Goal: Task Accomplishment & Management: Manage account settings

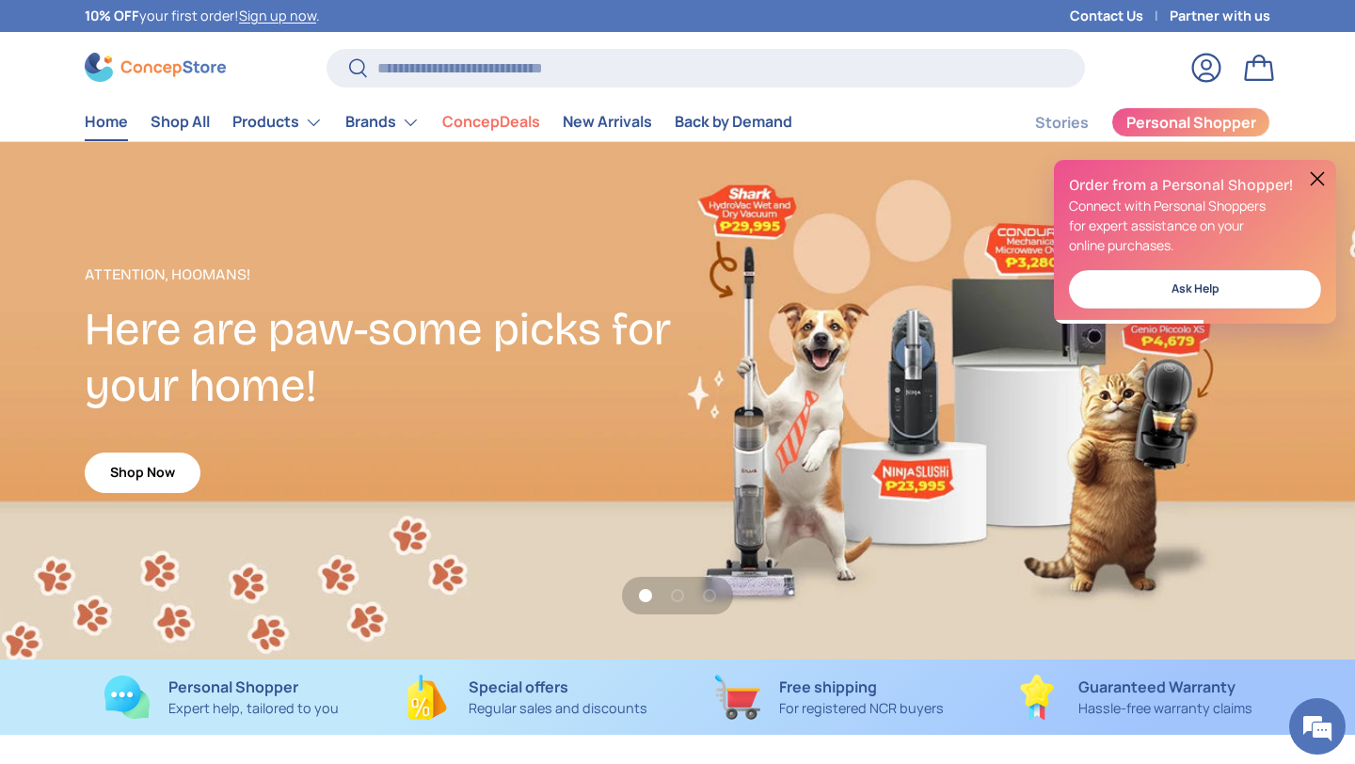
click at [1205, 67] on link "Log in" at bounding box center [1206, 67] width 41 height 41
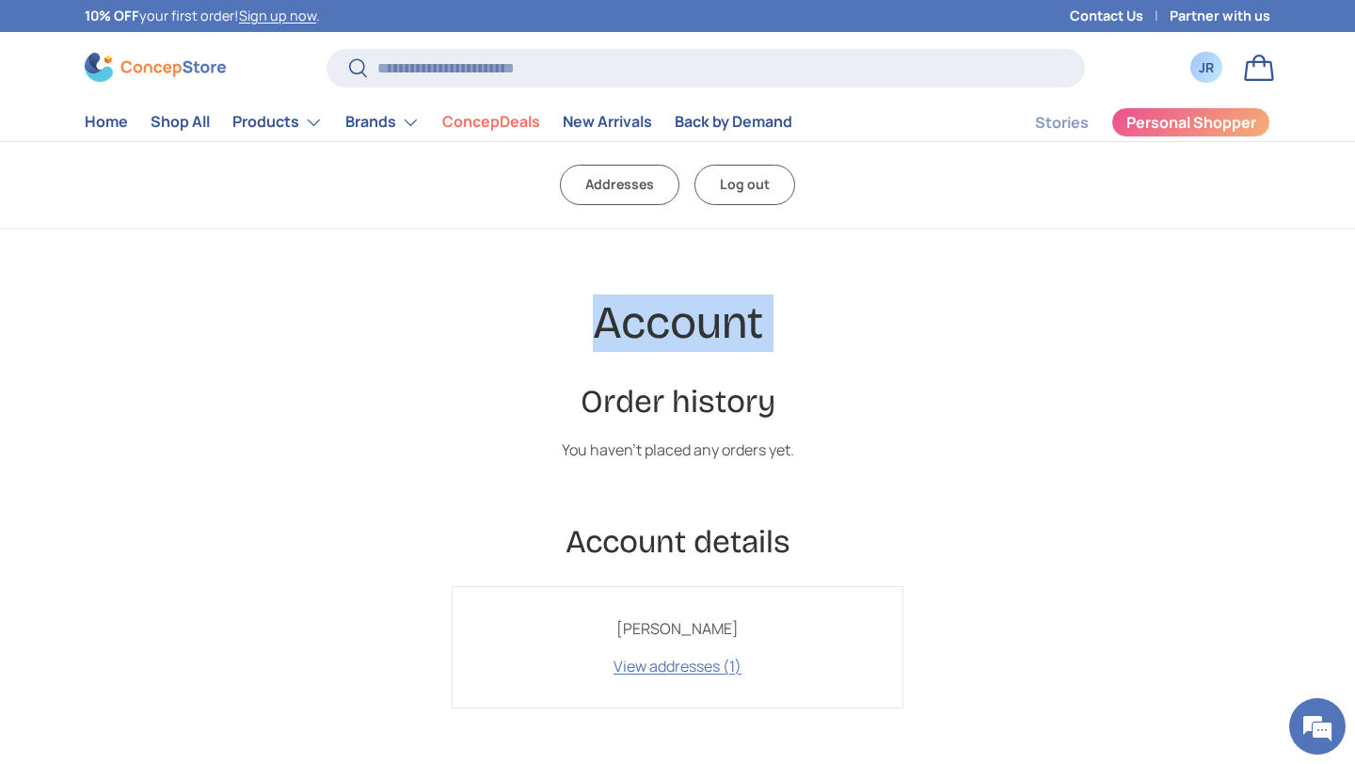
drag, startPoint x: 612, startPoint y: 364, endPoint x: 462, endPoint y: 334, distance: 152.6
click at [463, 334] on div "Account Order history You haven't placed any orders yet. Account details Jonel …" at bounding box center [677, 502] width 903 height 414
click at [462, 334] on h1 "Account" at bounding box center [677, 323] width 903 height 57
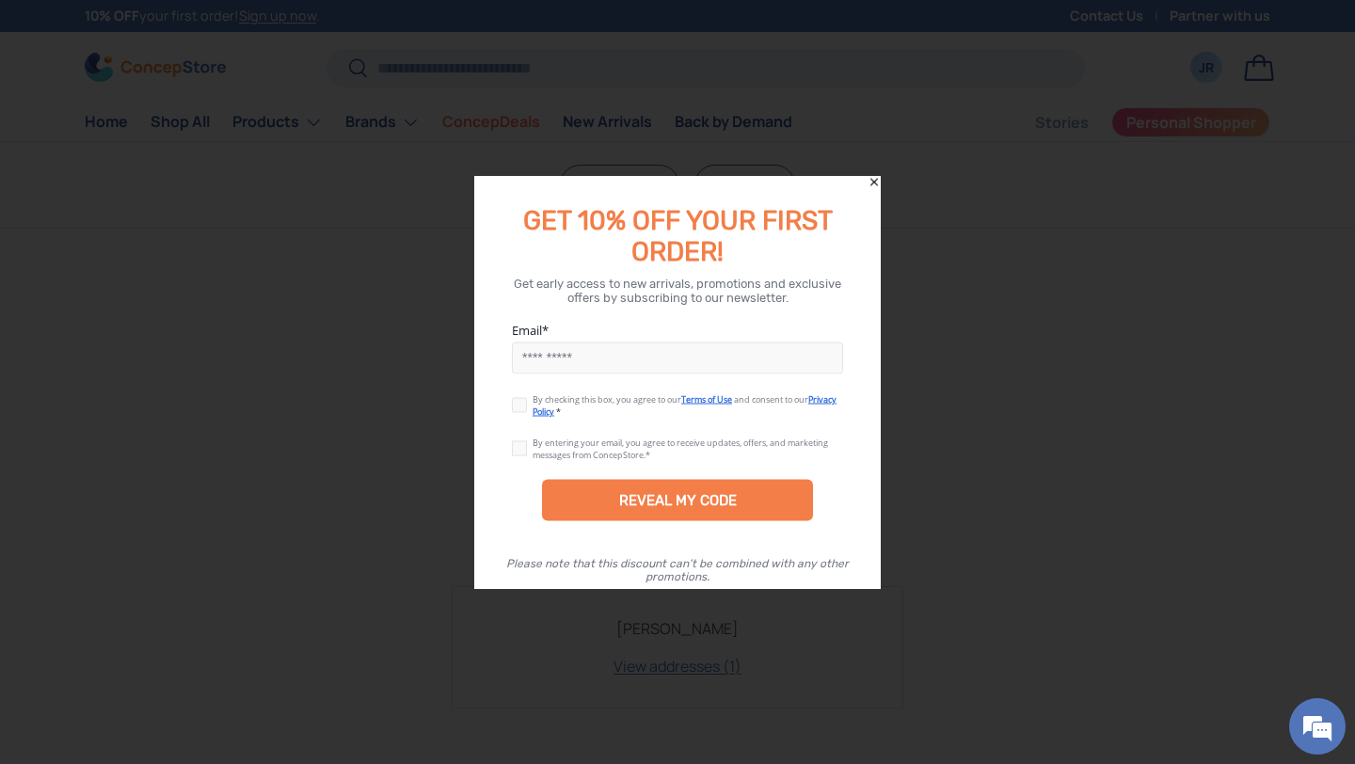
click at [555, 358] on input "Email" at bounding box center [677, 358] width 331 height 32
type input "**********"
click at [523, 409] on label at bounding box center [522, 401] width 21 height 15
click at [522, 451] on label at bounding box center [522, 445] width 21 height 15
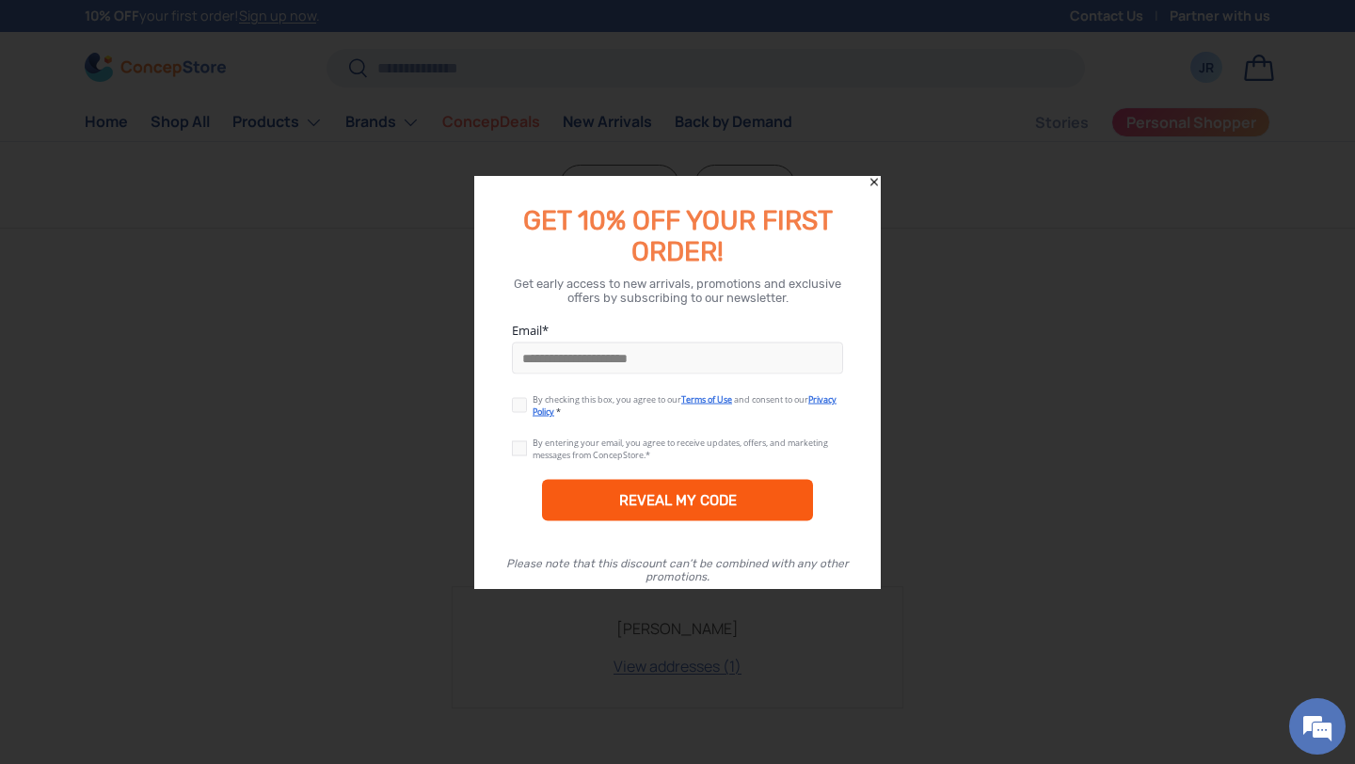
click at [656, 497] on div "REVEAL MY CODE" at bounding box center [678, 500] width 118 height 17
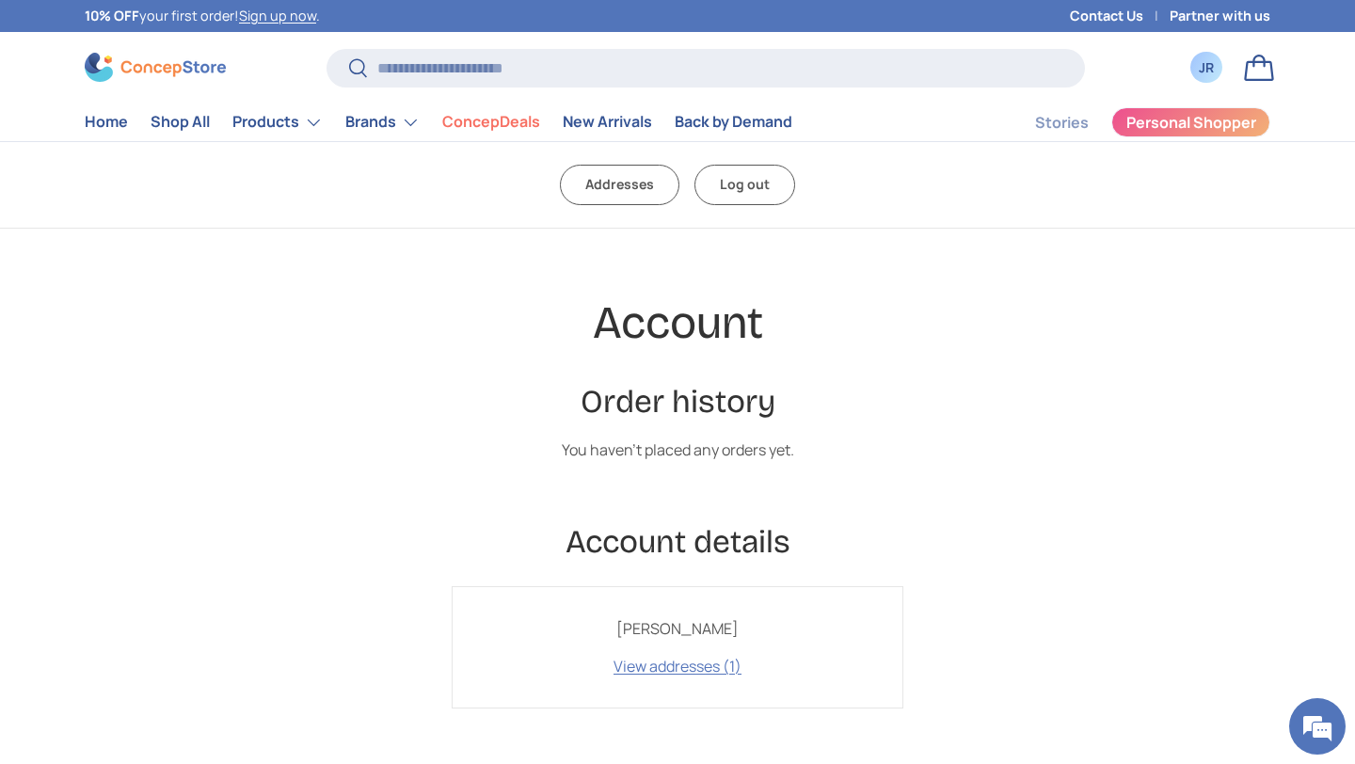
click at [673, 536] on h2 "Account details" at bounding box center [677, 541] width 903 height 41
click at [1207, 62] on div "JR" at bounding box center [1206, 67] width 21 height 20
click at [651, 665] on link "View addresses (1)" at bounding box center [677, 666] width 128 height 21
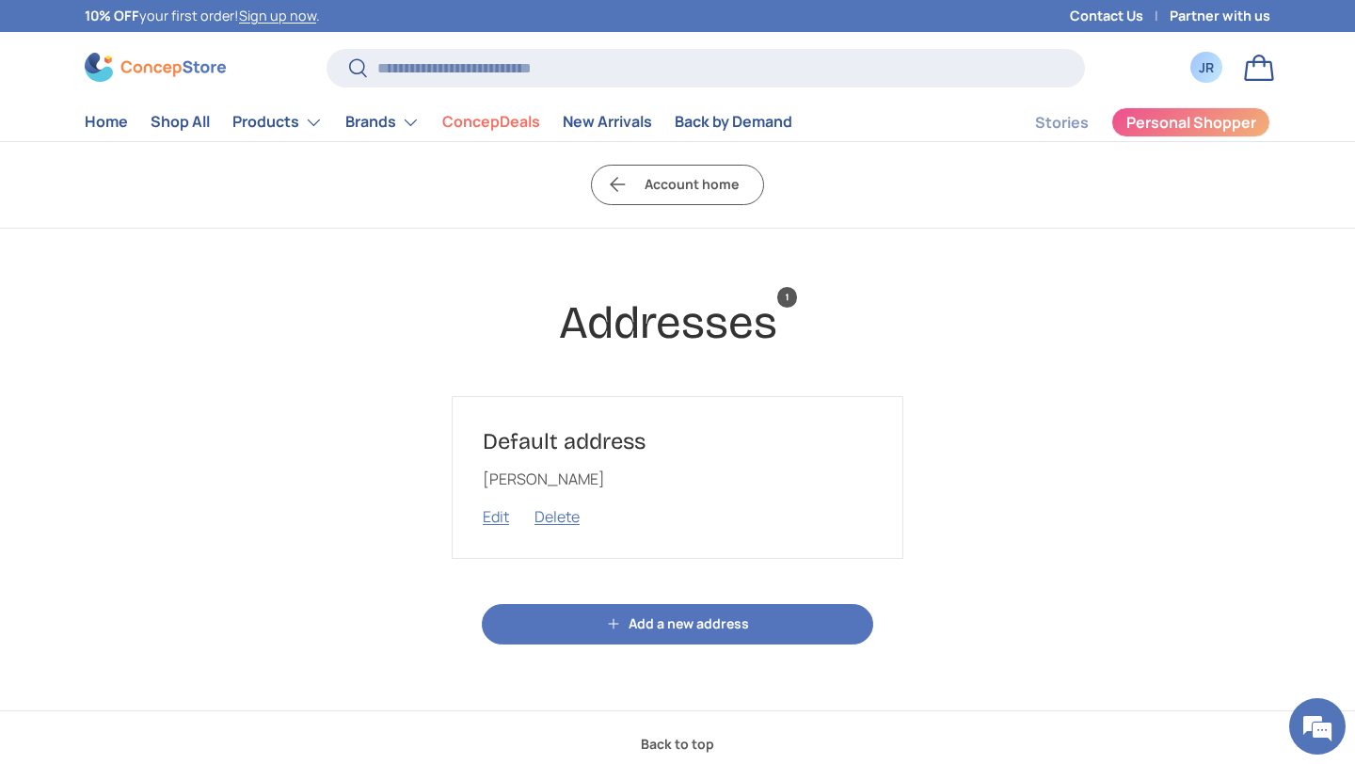
drag, startPoint x: 0, startPoint y: 0, endPoint x: 534, endPoint y: 668, distance: 855.5
click at [537, 667] on body "Skip to content 10% OFF your first order! Sign up now . Contact Us Partner with…" at bounding box center [677, 723] width 1355 height 1446
click at [534, 668] on body "Skip to content 10% OFF your first order! Sign up now . Contact Us Partner with…" at bounding box center [677, 723] width 1355 height 1446
click at [492, 518] on button "Edit" at bounding box center [496, 516] width 26 height 21
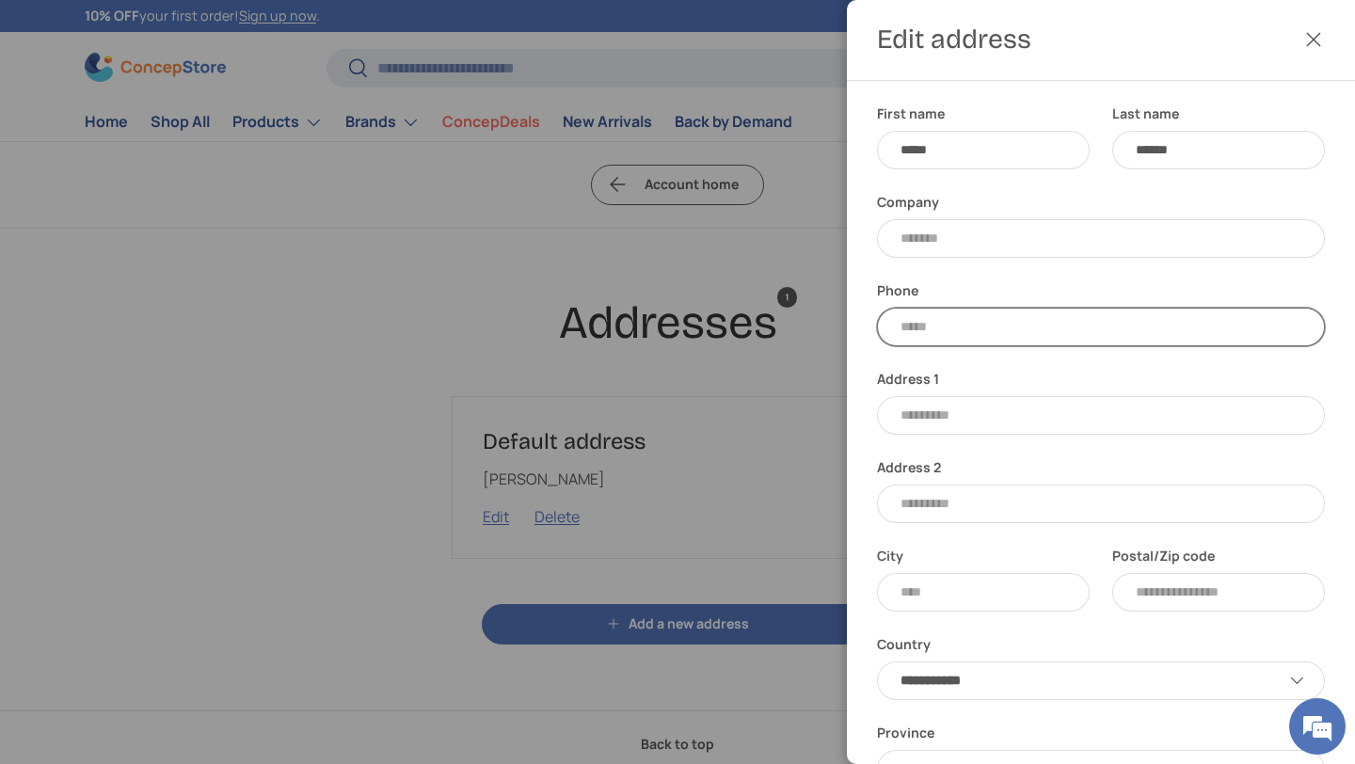
click at [931, 328] on input "Phone" at bounding box center [1101, 327] width 448 height 39
type input "**********"
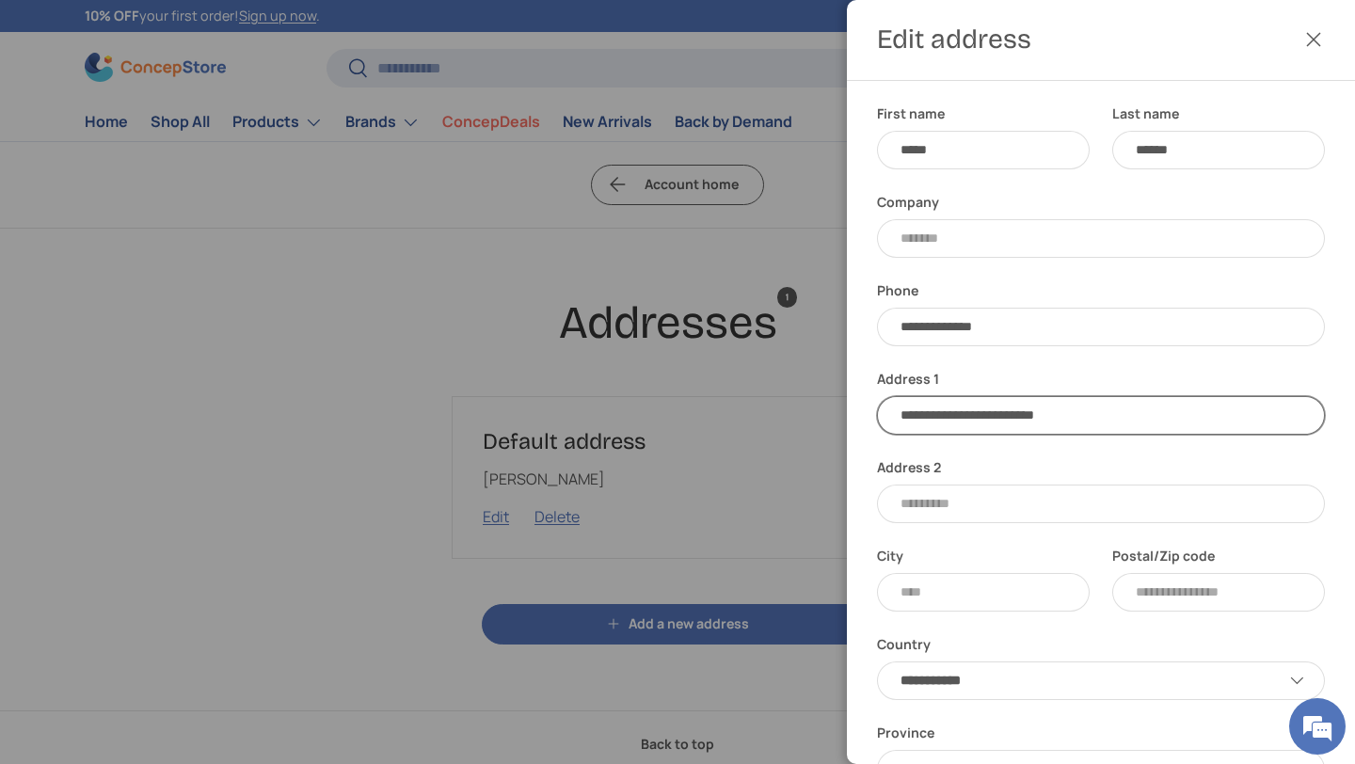
type input "**********"
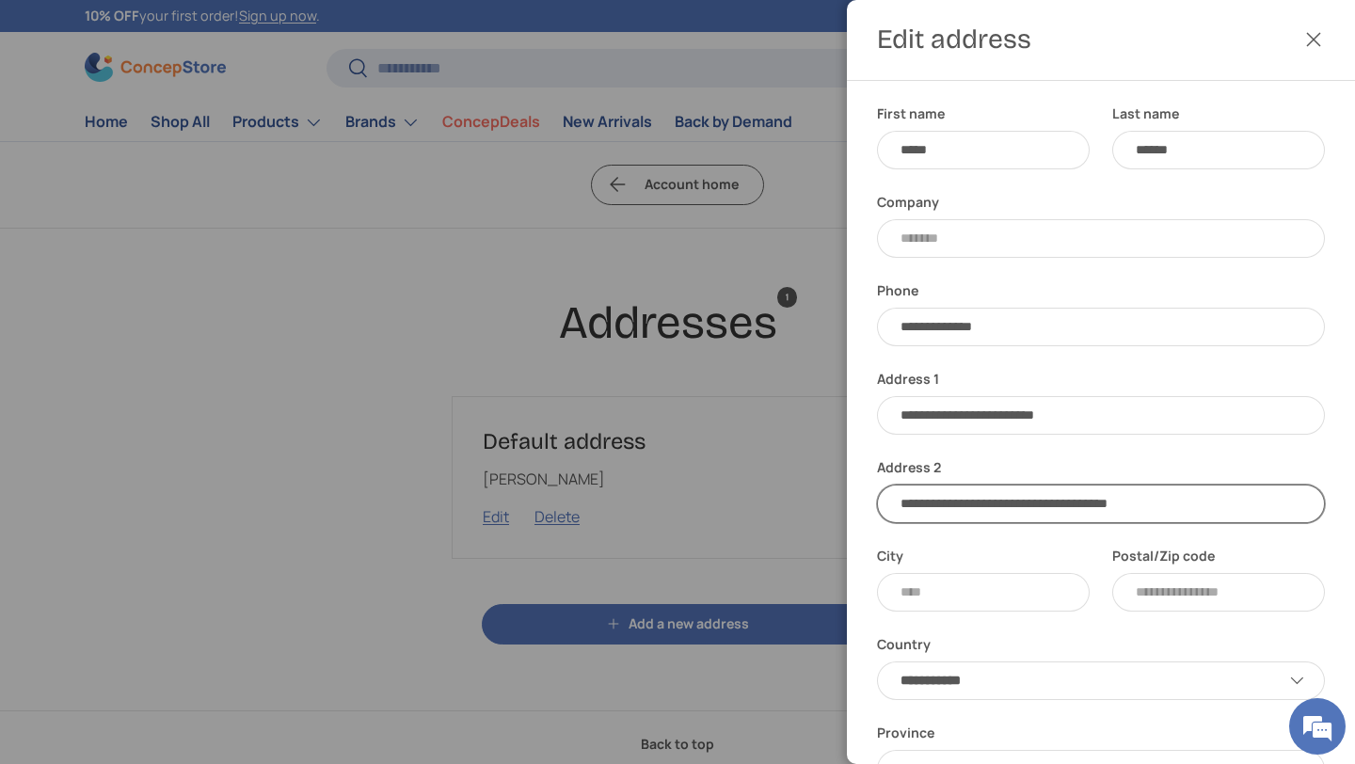
type input "**********"
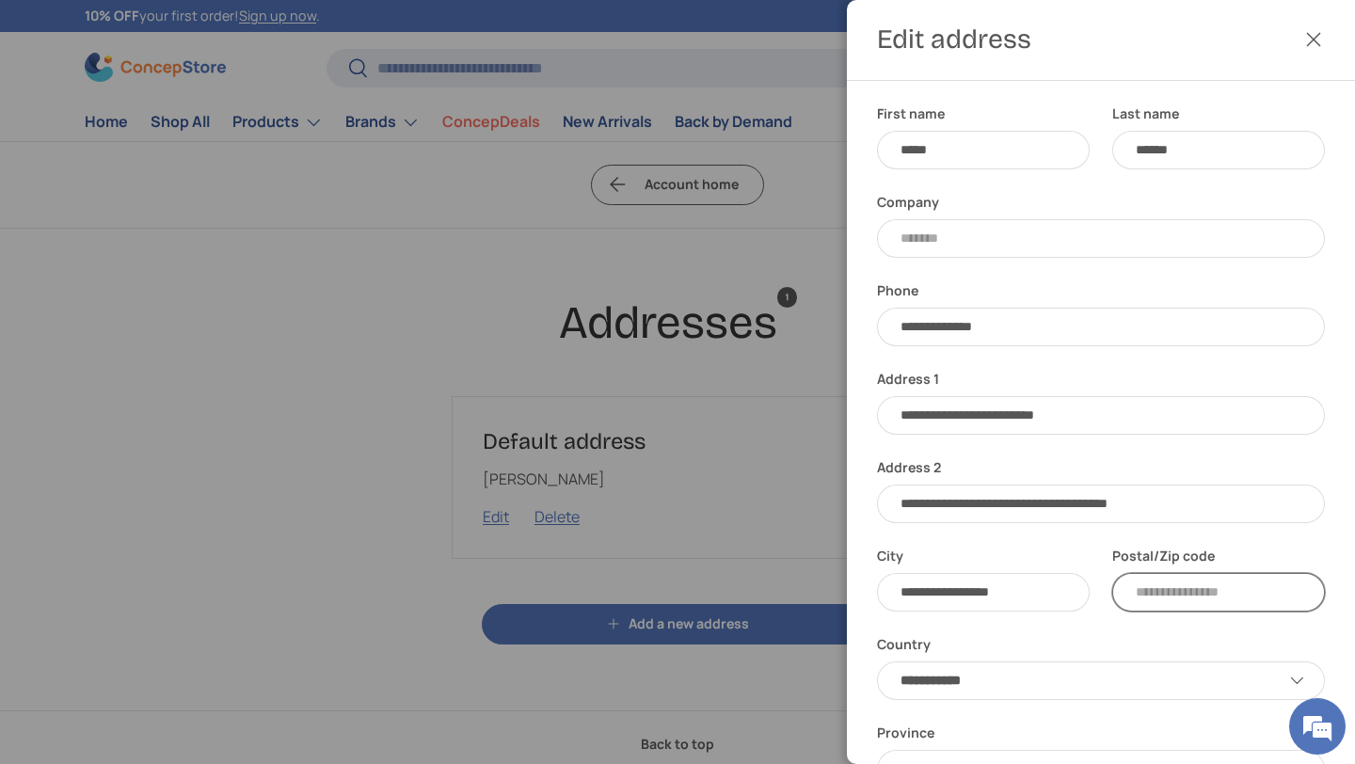
click at [1186, 599] on input "Postal/Zip code" at bounding box center [1218, 592] width 213 height 39
type input "****"
select select "******"
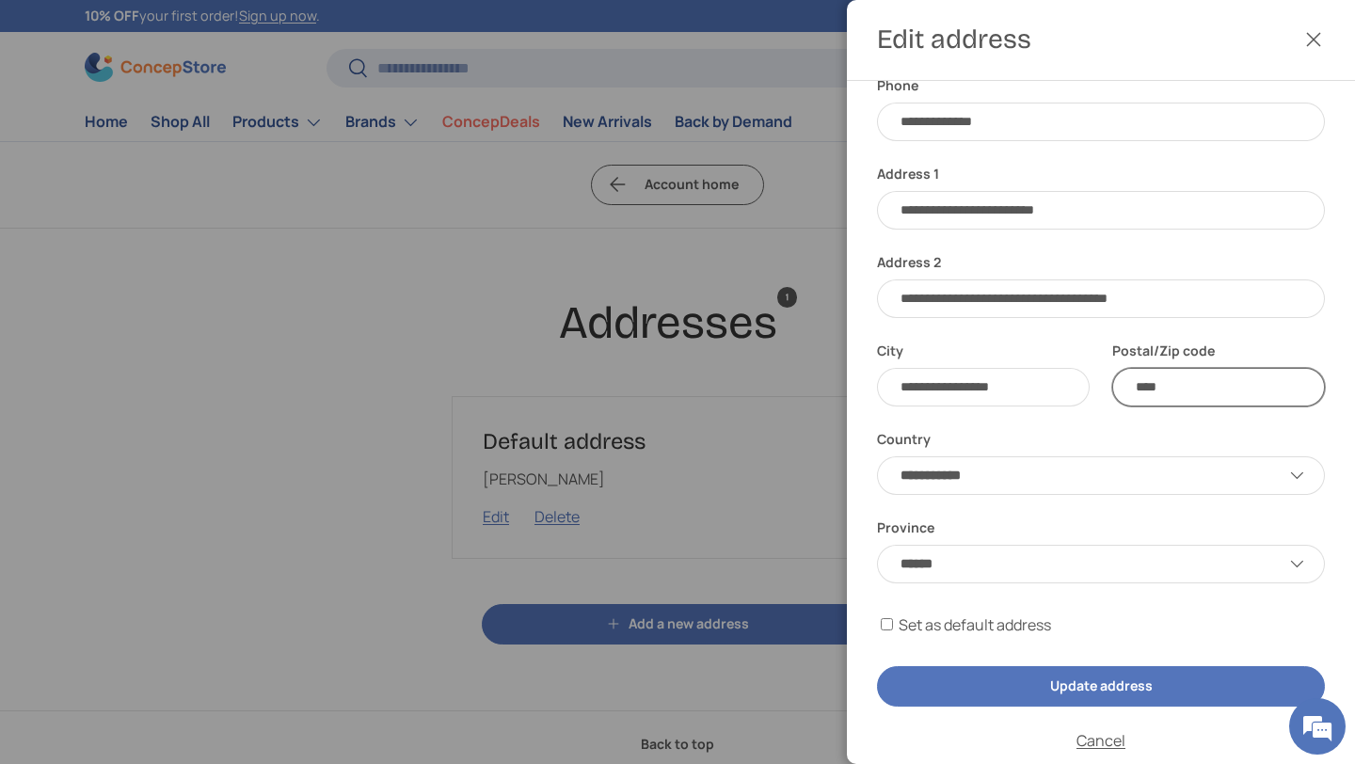
scroll to position [215, 0]
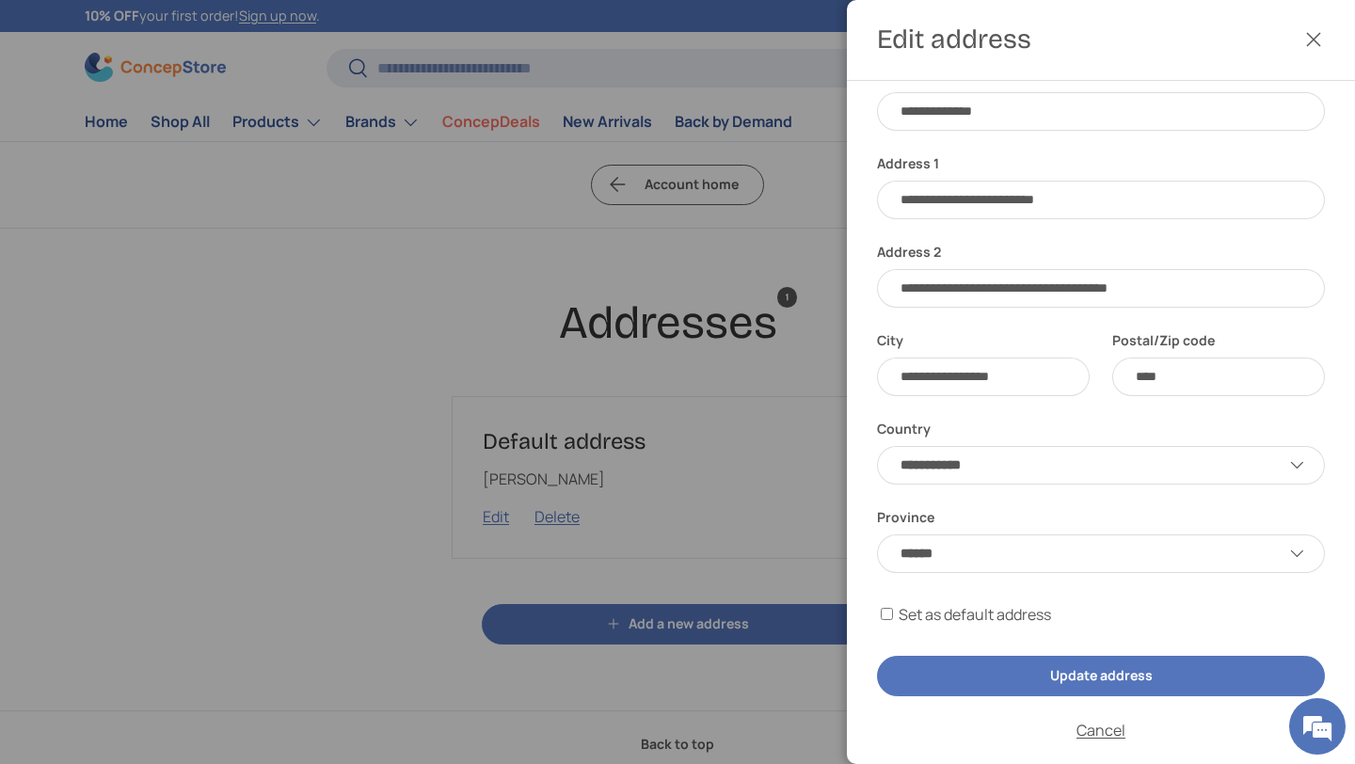
click at [1011, 681] on button "Update address" at bounding box center [1101, 676] width 448 height 40
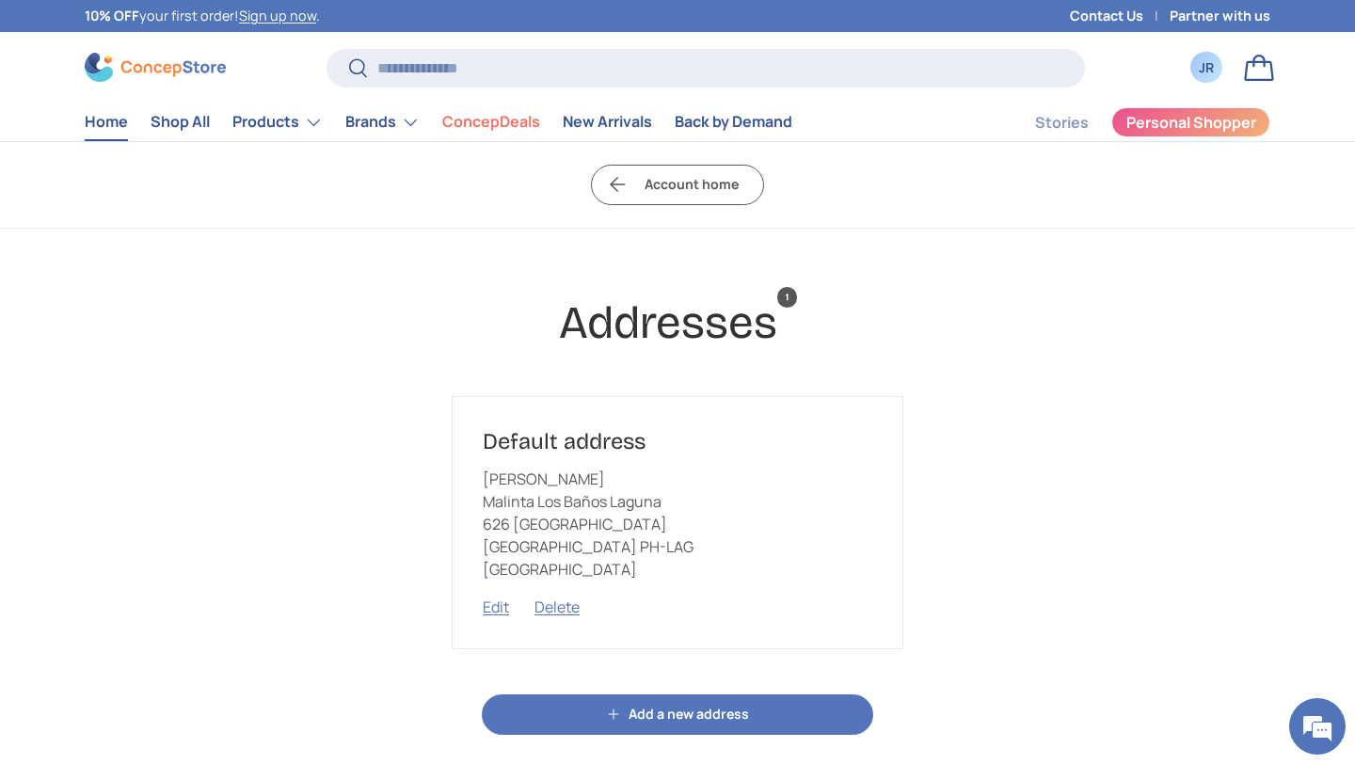
click at [104, 119] on link "Home" at bounding box center [106, 121] width 43 height 37
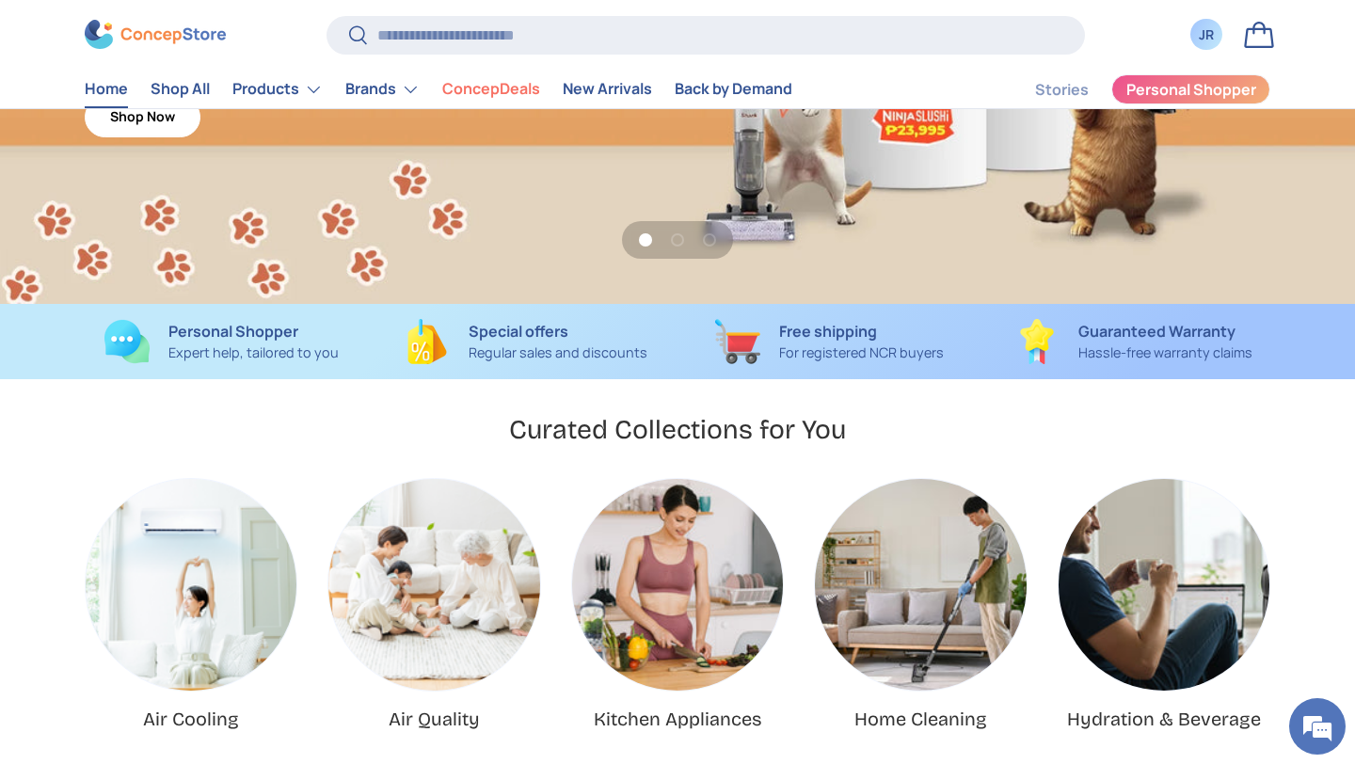
click at [894, 587] on img "Home Cleaning" at bounding box center [920, 584] width 211 height 211
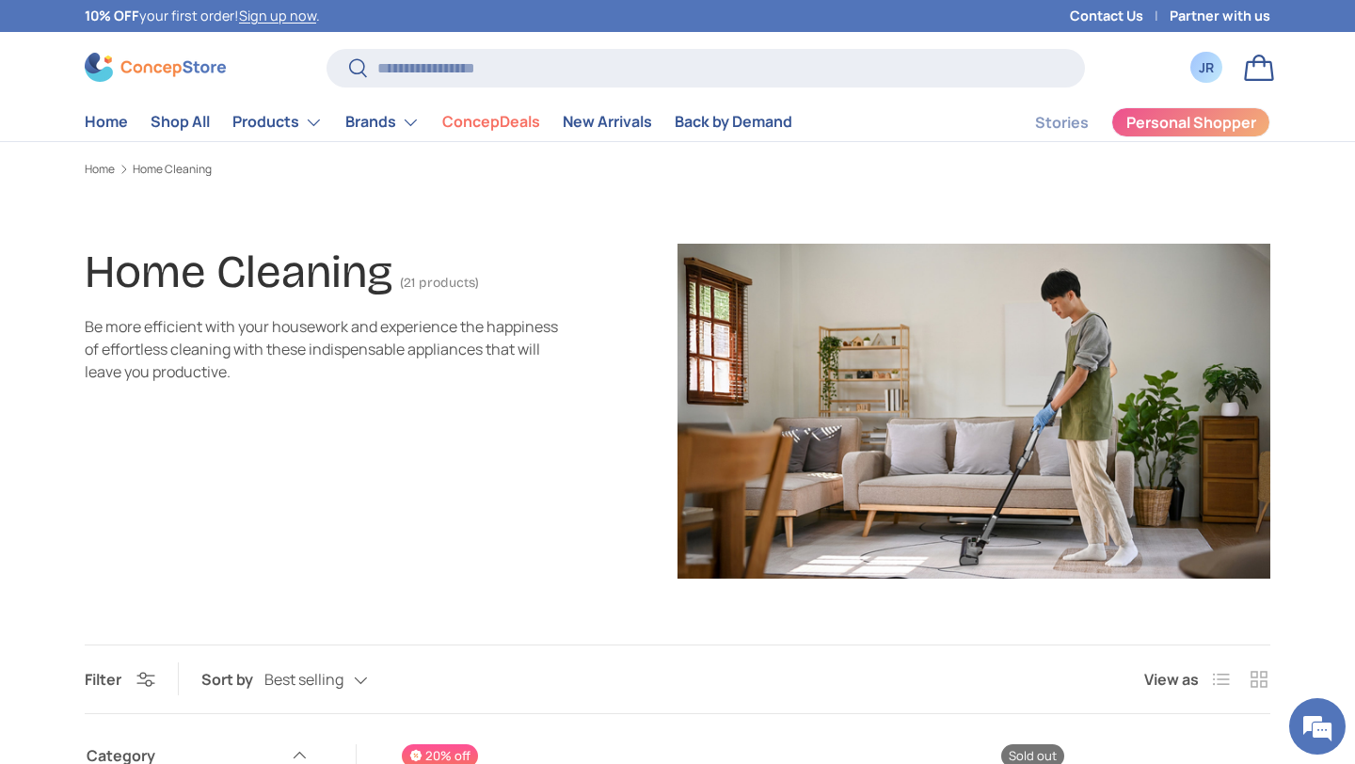
drag, startPoint x: 575, startPoint y: 506, endPoint x: 373, endPoint y: 444, distance: 211.6
click at [571, 504] on div "Home Cleaning (21 products) Be more efficient with your housework and experienc…" at bounding box center [381, 411] width 593 height 335
click at [373, 444] on div "Home Cleaning (21 products) Be more efficient with your housework and experienc…" at bounding box center [381, 411] width 593 height 335
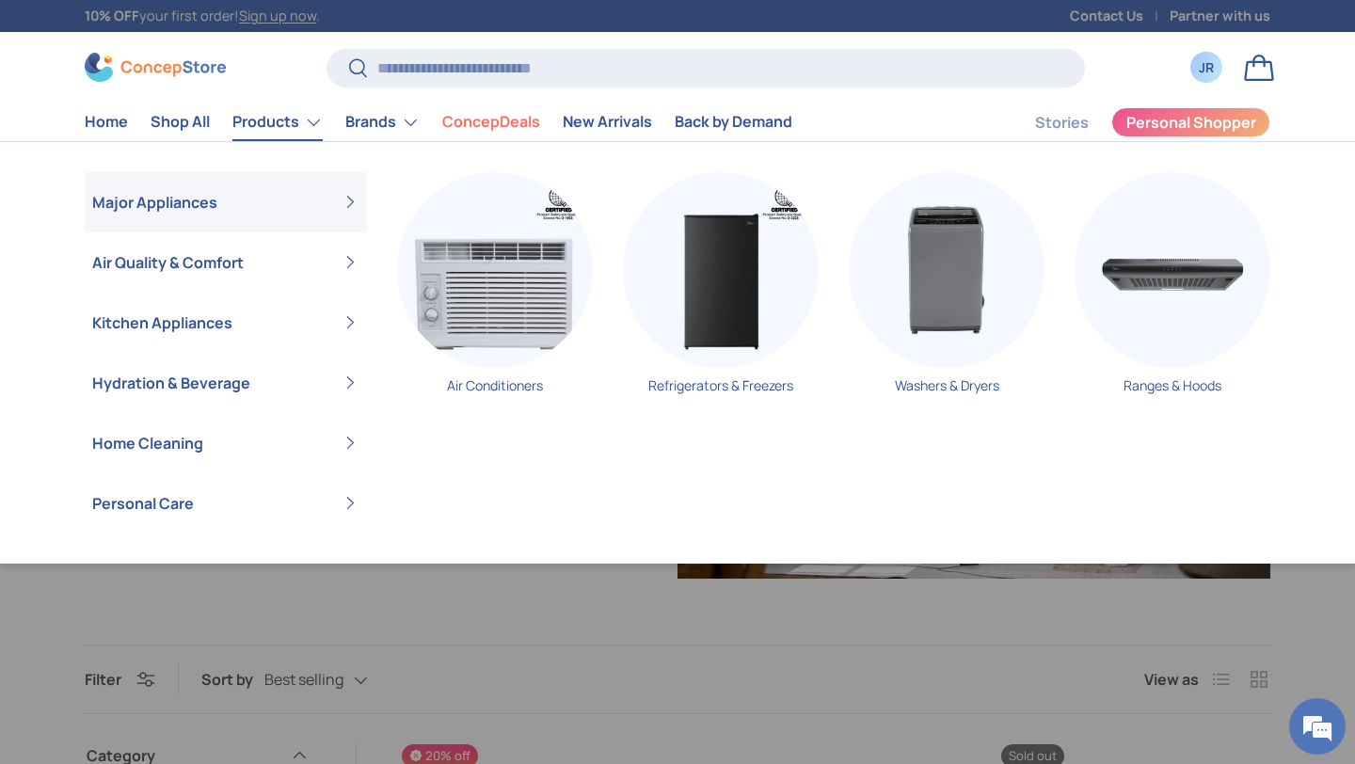
click at [303, 113] on link "Products" at bounding box center [277, 122] width 90 height 38
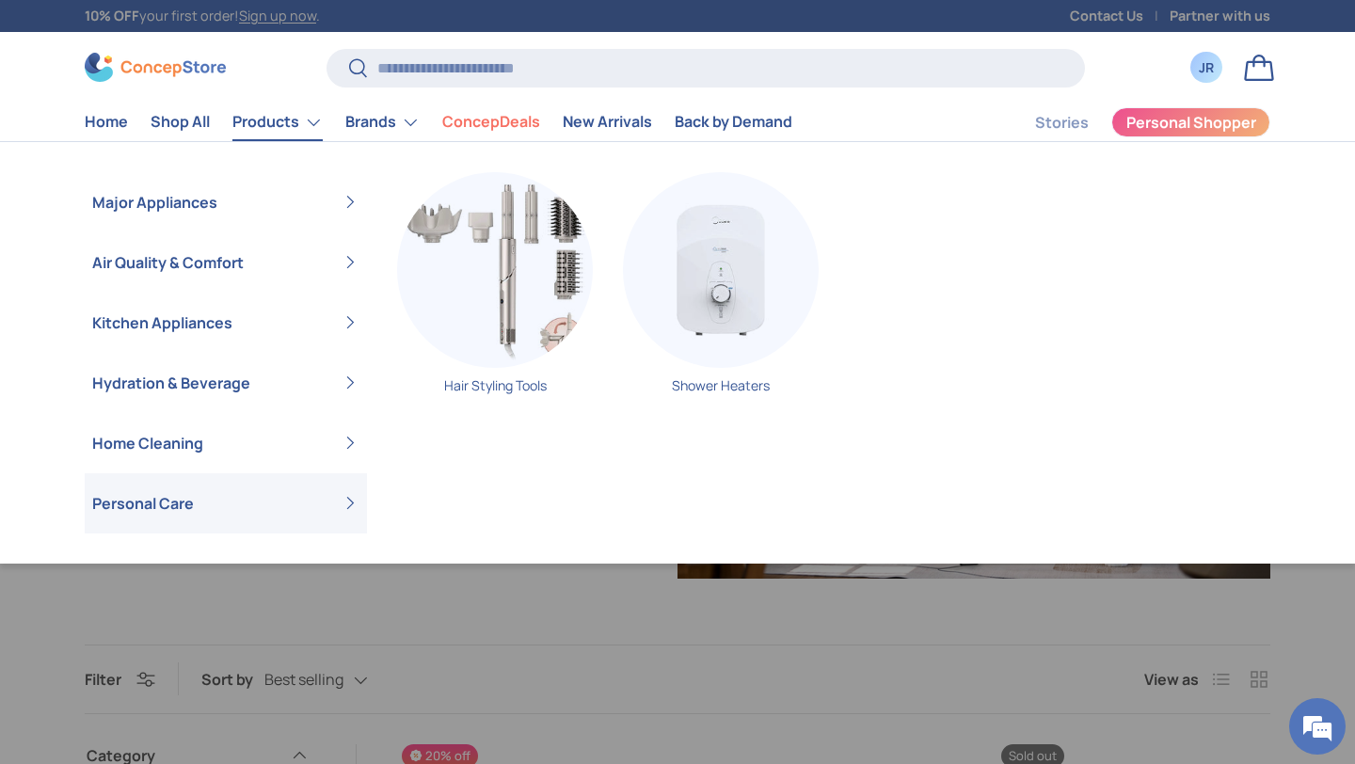
click at [170, 516] on link "Personal Care" at bounding box center [225, 503] width 267 height 60
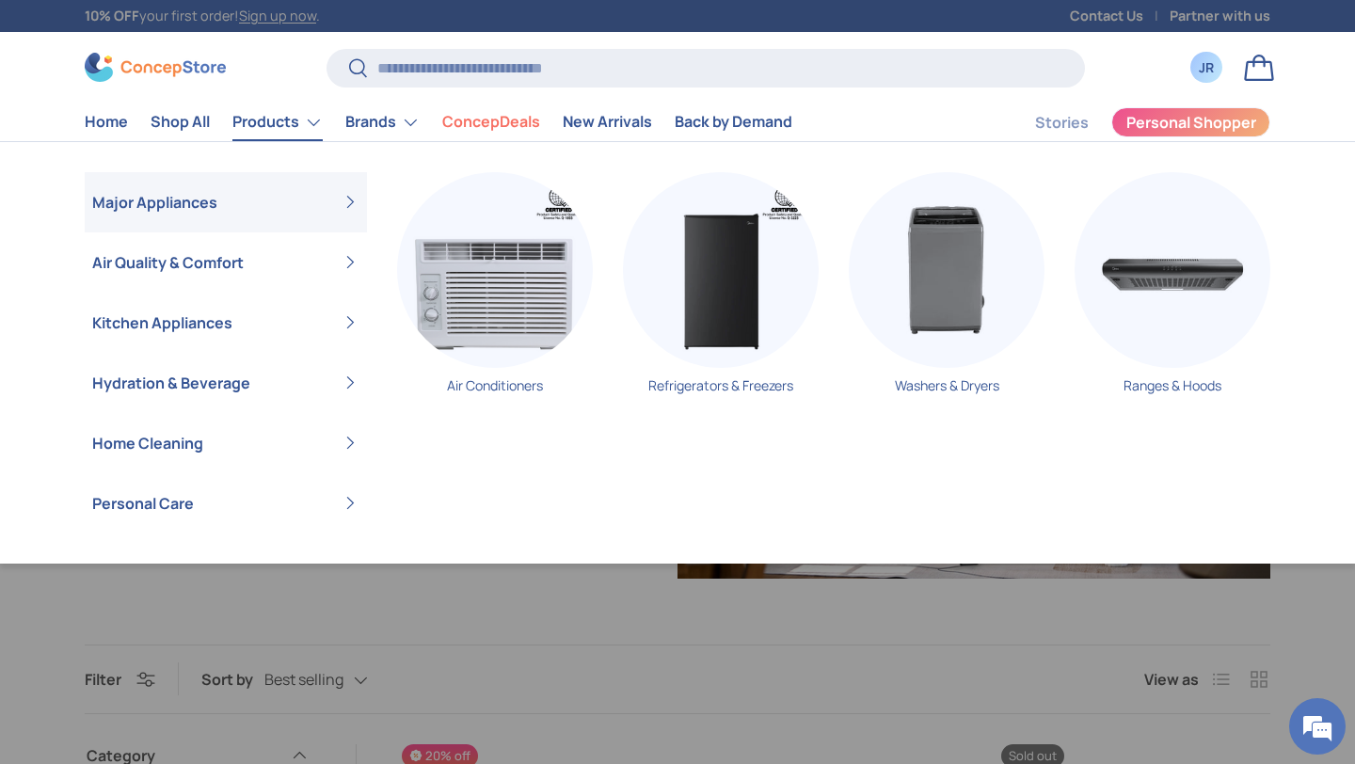
click at [167, 205] on link "Major Appliances" at bounding box center [225, 202] width 267 height 60
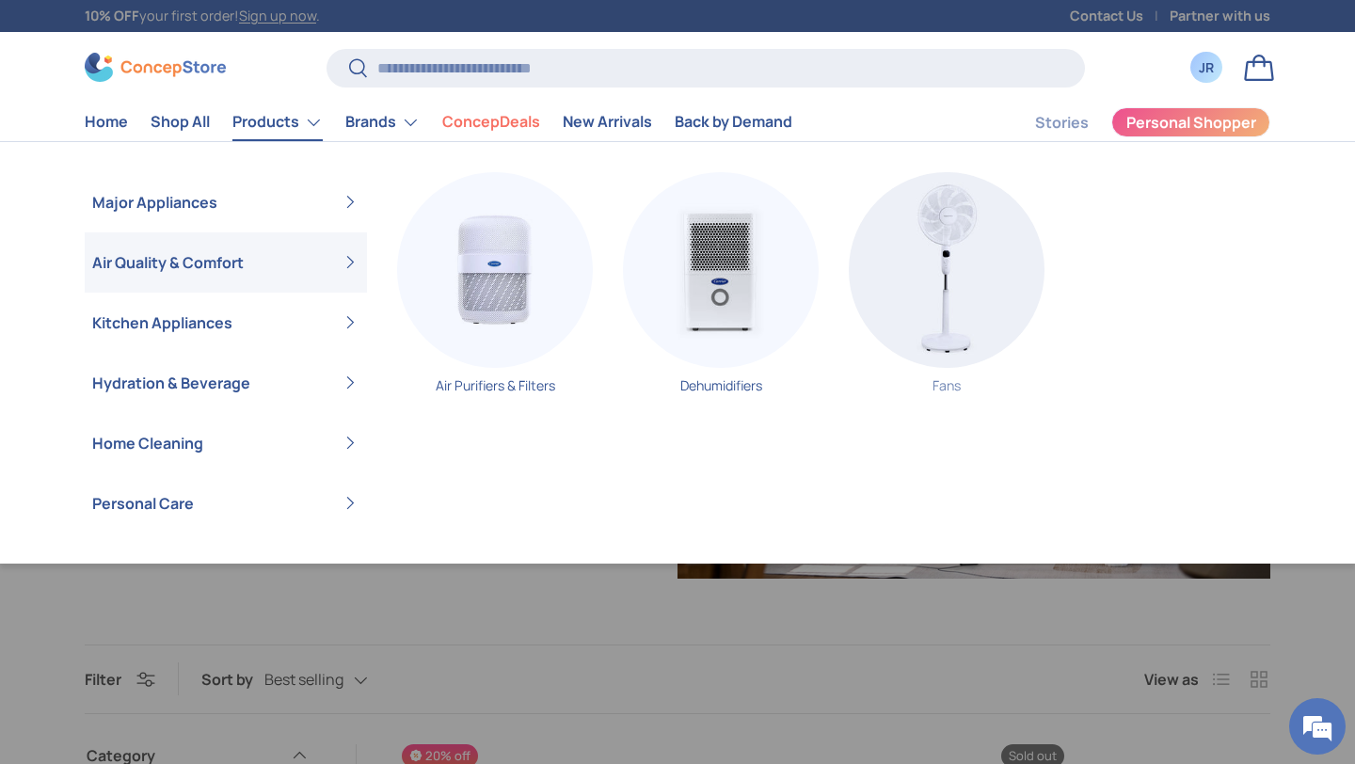
click at [924, 236] on img "Primary" at bounding box center [947, 270] width 196 height 196
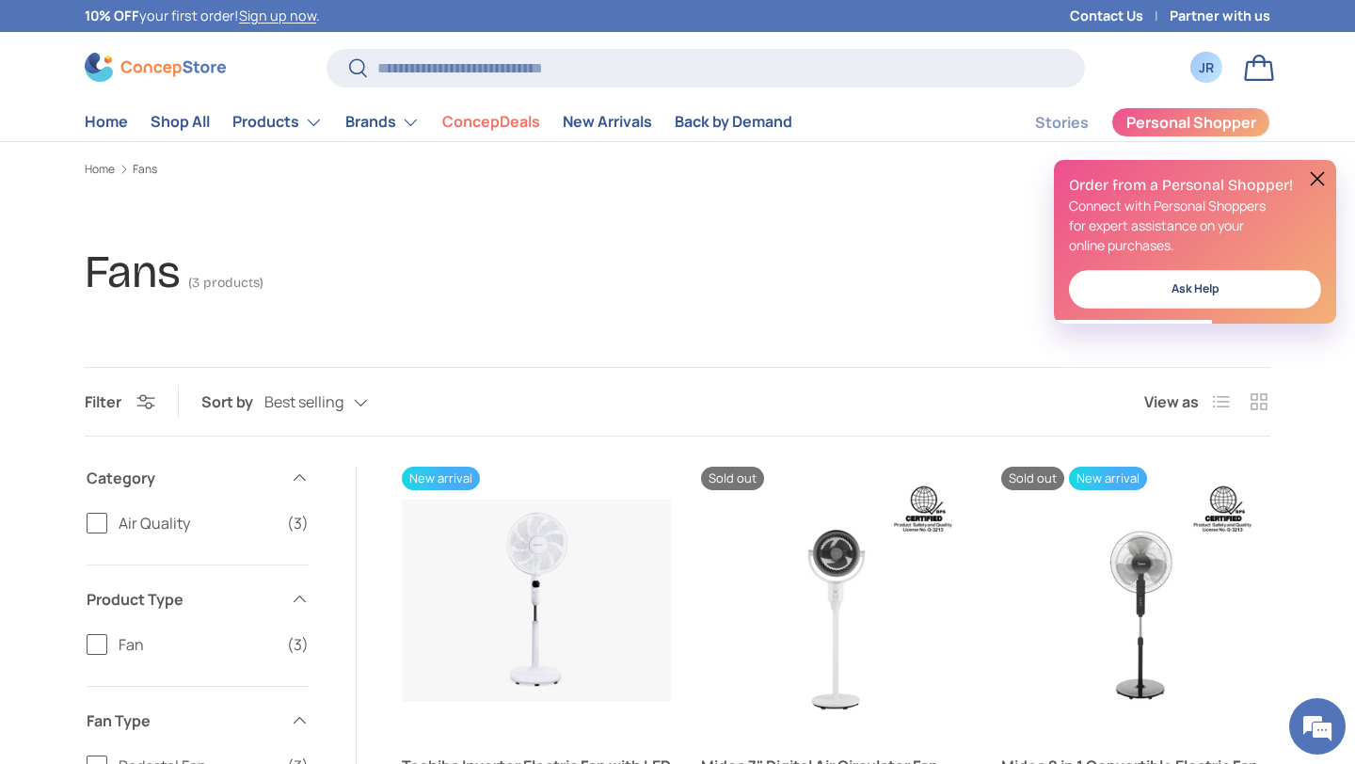
drag, startPoint x: 0, startPoint y: 0, endPoint x: 826, endPoint y: 133, distance: 836.7
click at [913, 228] on main "Home Fans Fans (3 products) Filter Filter & Sort Sort by Best selling Featured …" at bounding box center [677, 762] width 1355 height 1202
click at [490, 119] on link "ConcepDeals" at bounding box center [491, 121] width 98 height 37
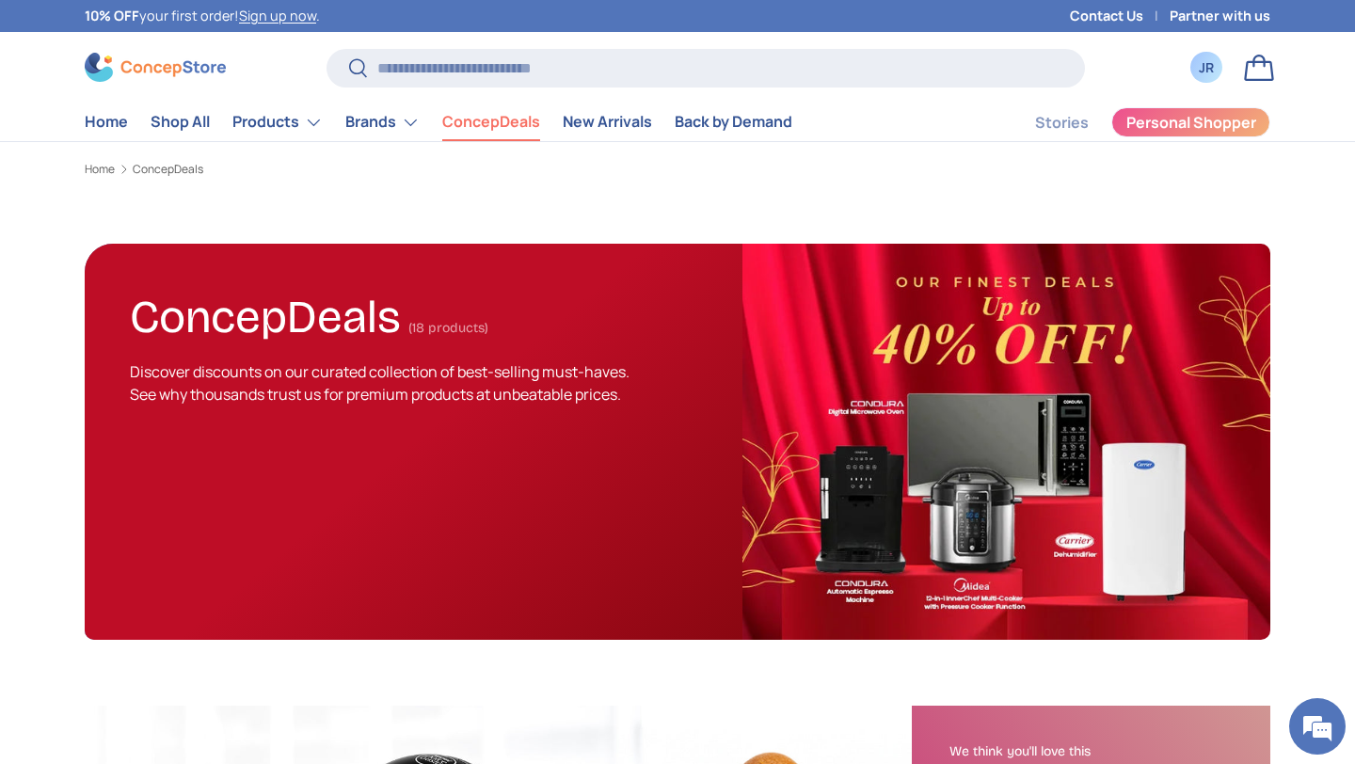
scroll to position [61, 0]
